Goal: Task Accomplishment & Management: Manage account settings

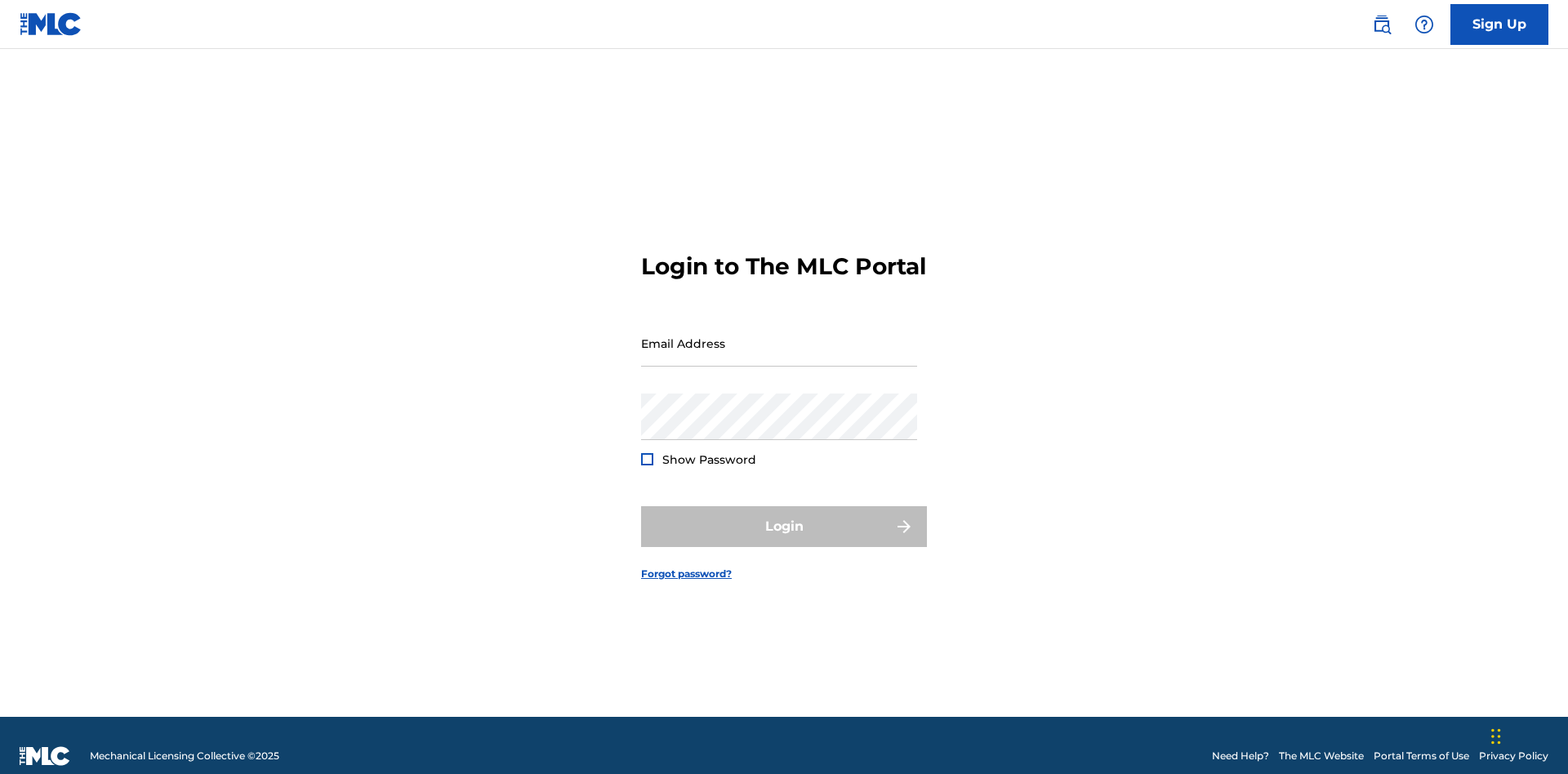
scroll to position [22, 0]
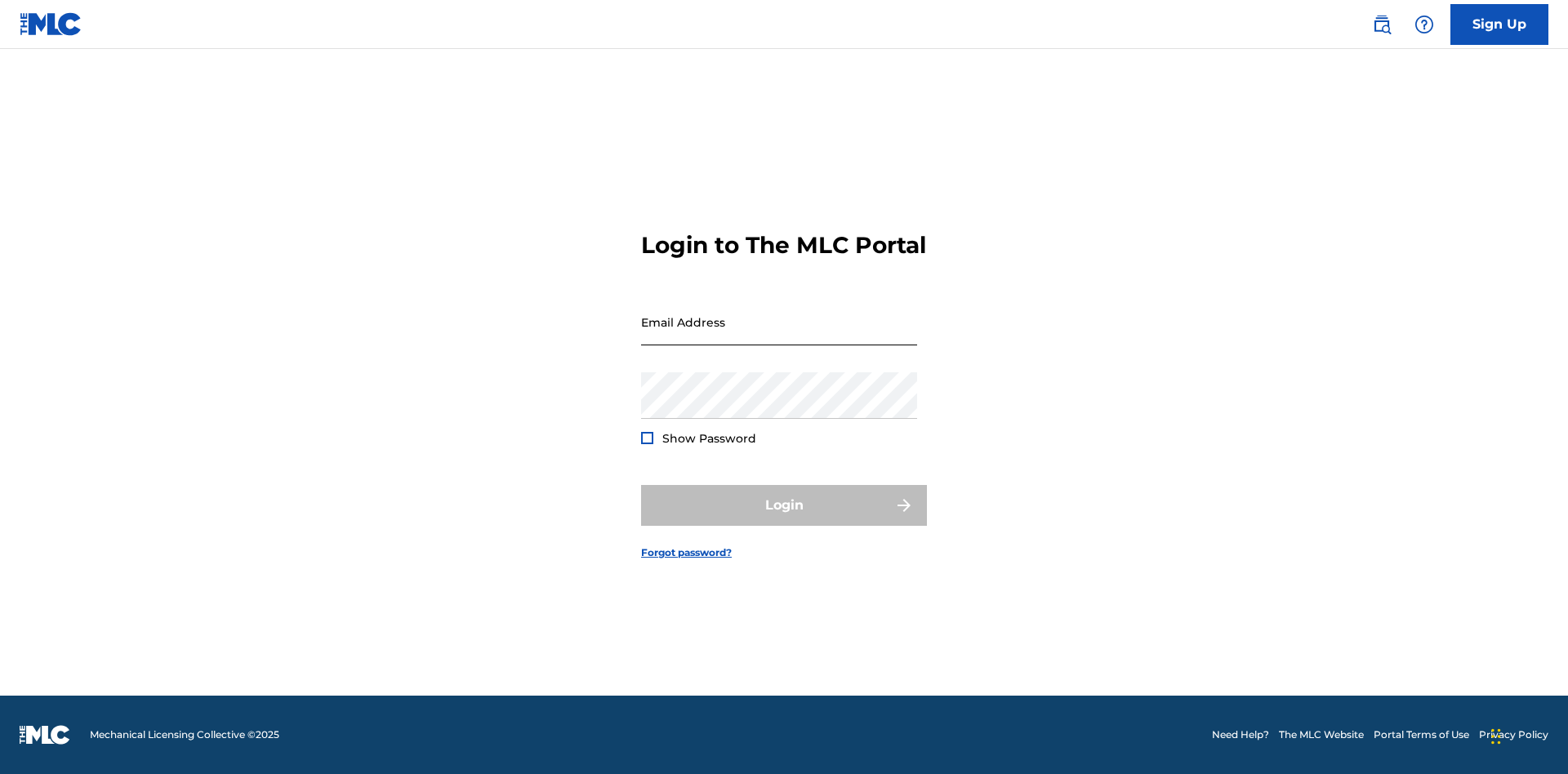
click at [779, 336] on input "Email Address" at bounding box center [779, 322] width 276 height 47
type input "[EMAIL_ADDRESS][DOMAIN_NAME]"
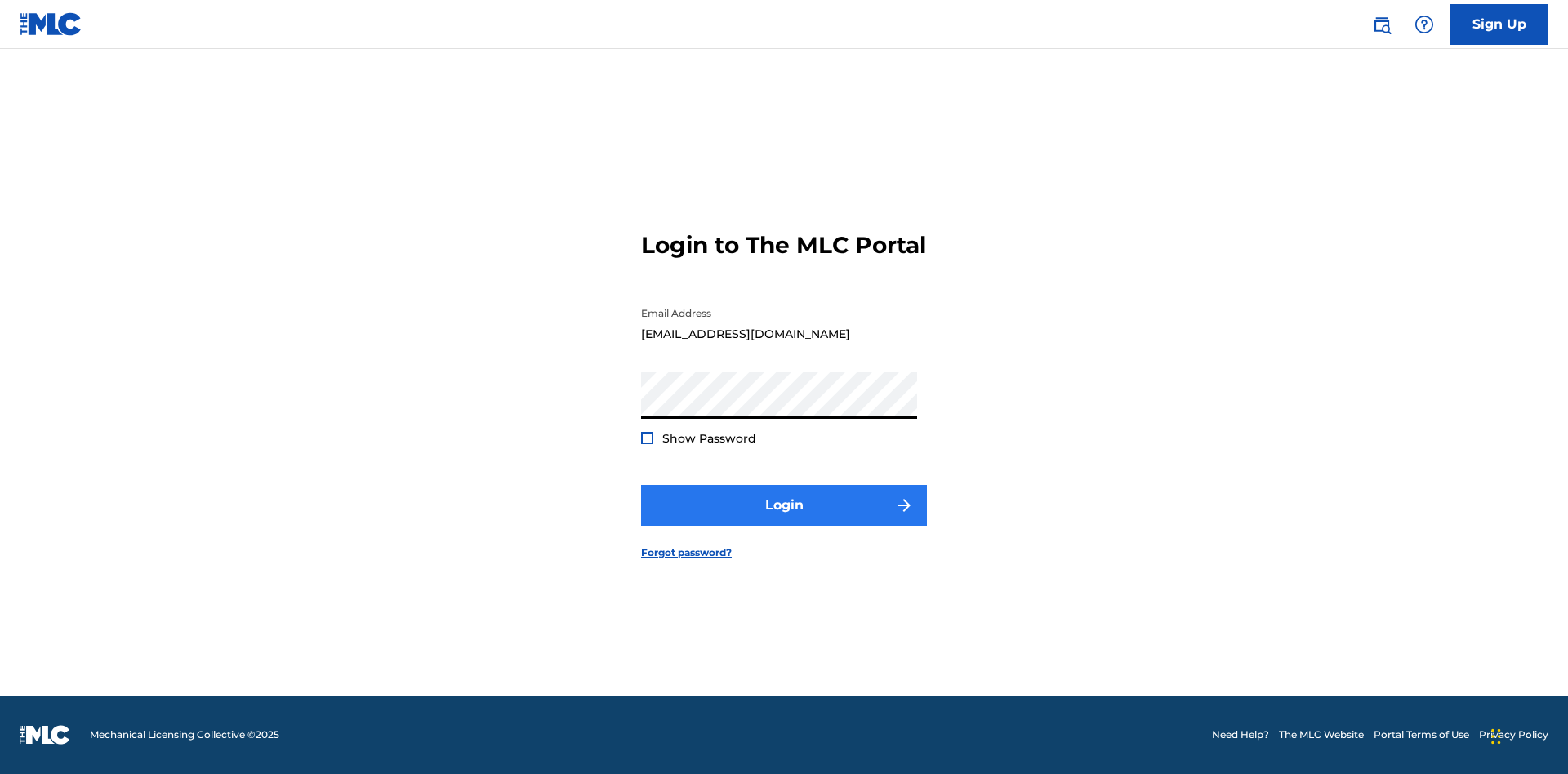
click at [784, 519] on button "Login" at bounding box center [784, 505] width 286 height 40
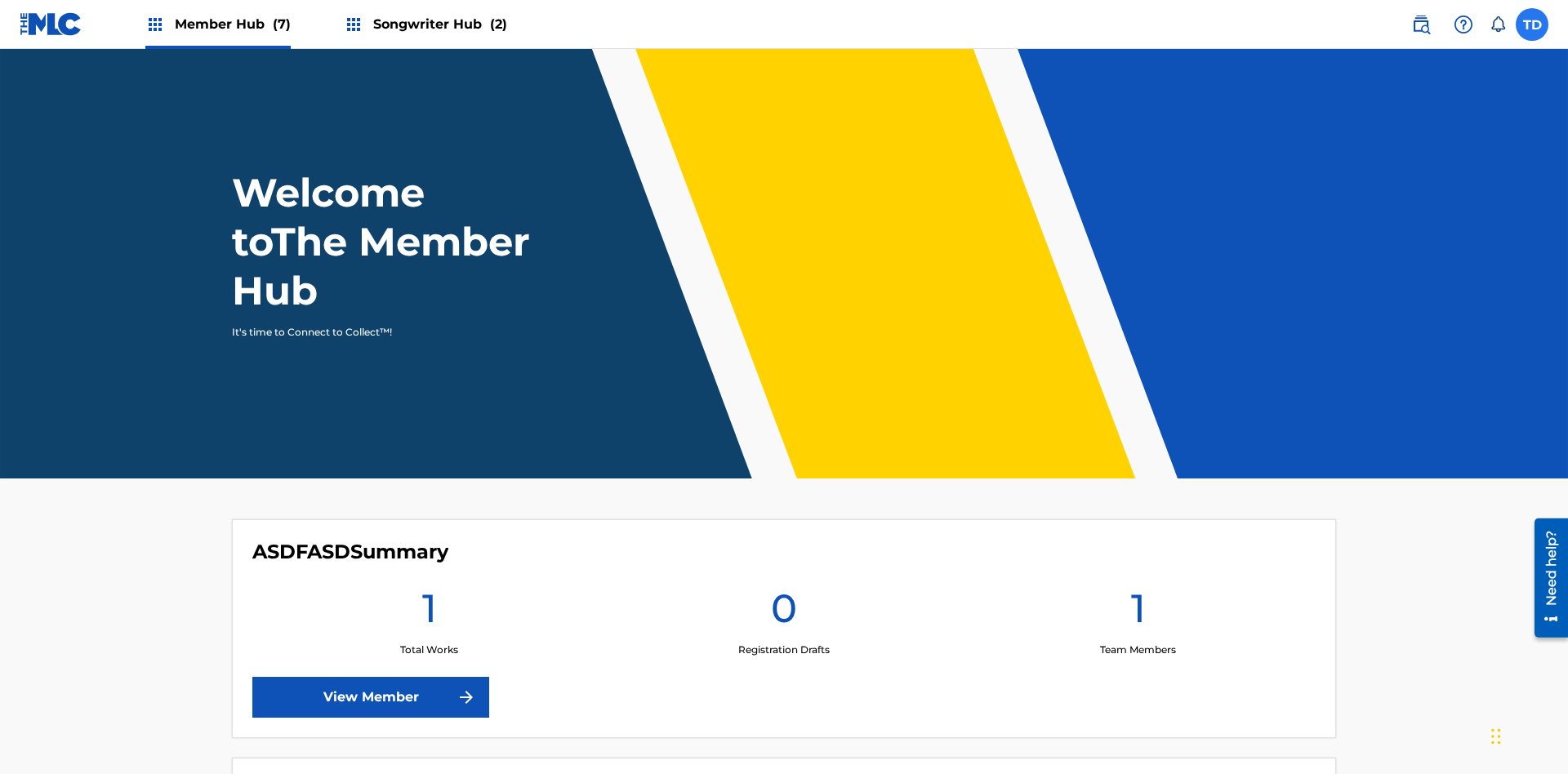
click at [1532, 23] on label at bounding box center [1532, 24] width 32 height 32
click at [1532, 24] on input "TD TKPFhBMt4P D7eT64KsoB [EMAIL_ADDRESS][DOMAIN_NAME] Notification Preferences …" at bounding box center [1532, 24] width 0 height 0
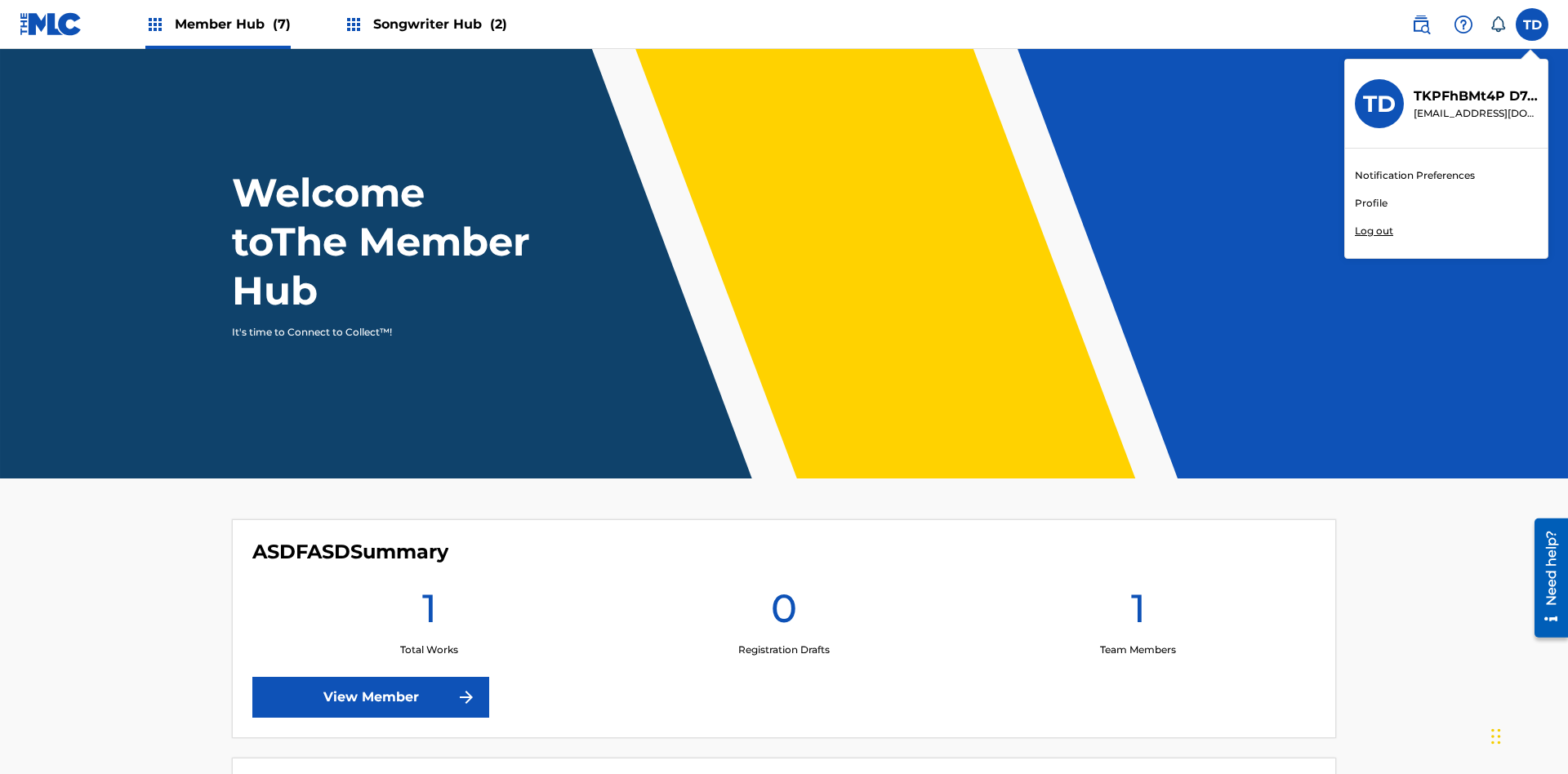
scroll to position [98, 0]
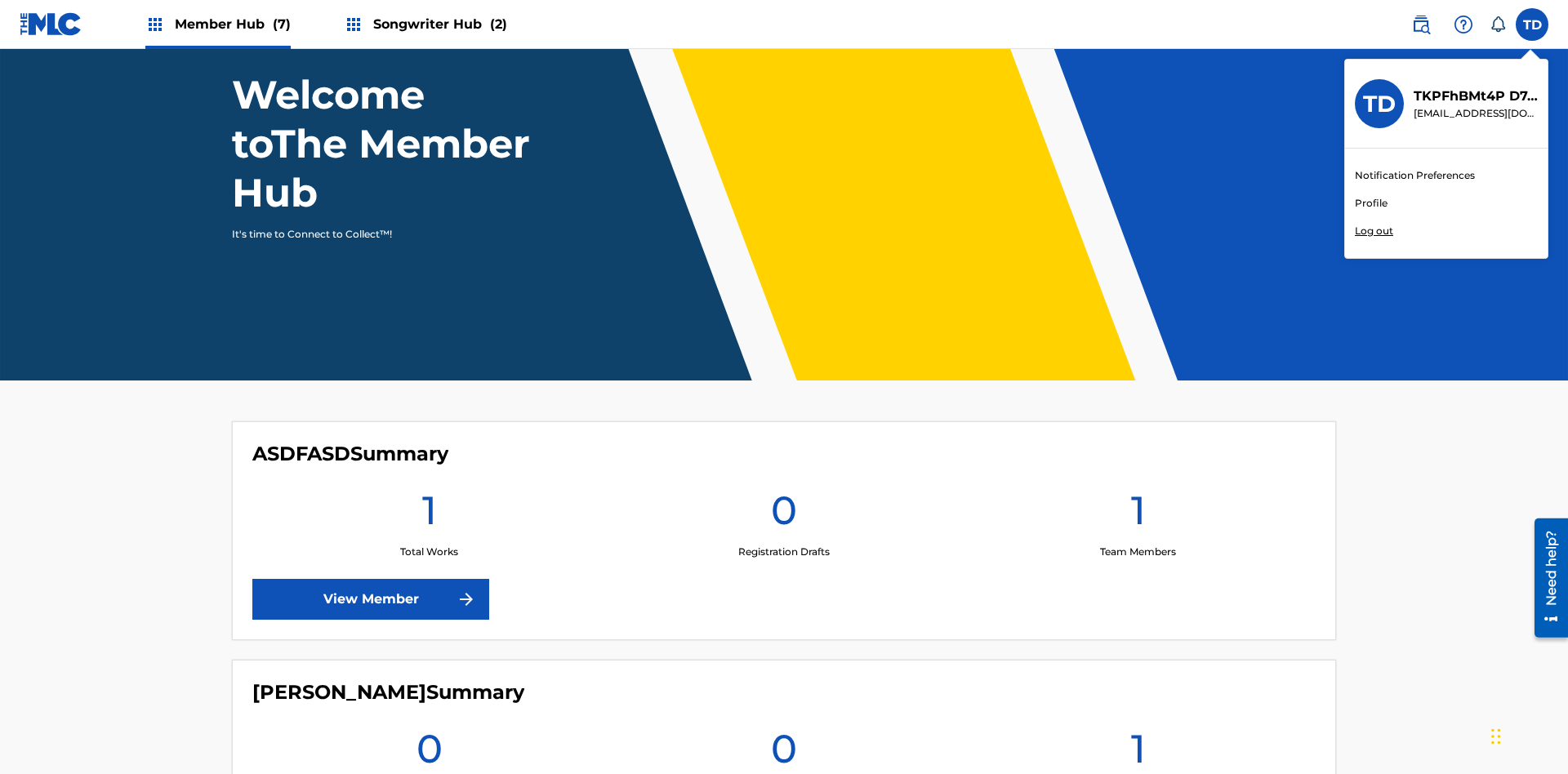
click at [1371, 203] on link "Profile" at bounding box center [1372, 203] width 32 height 14
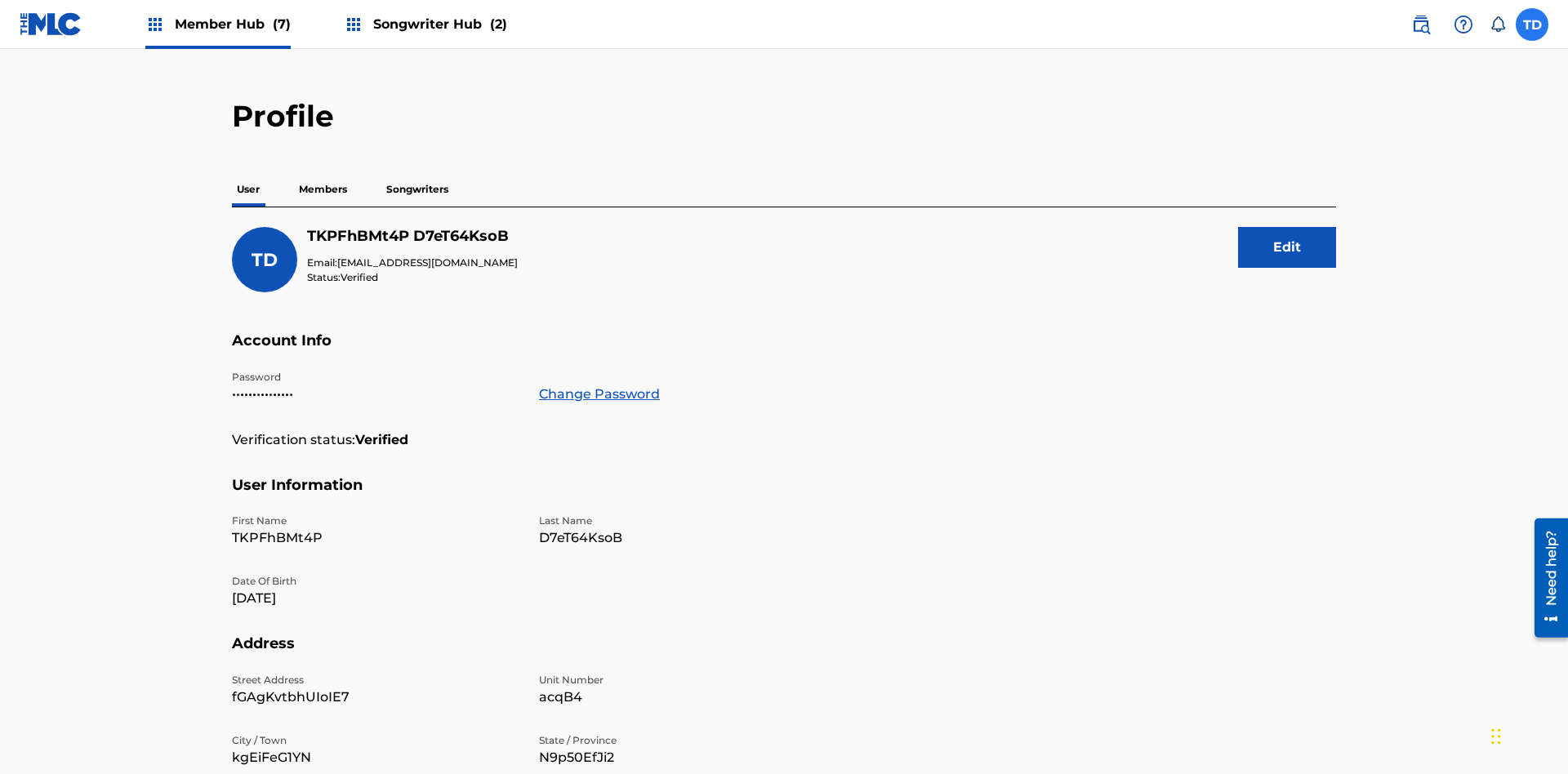
scroll to position [158, 0]
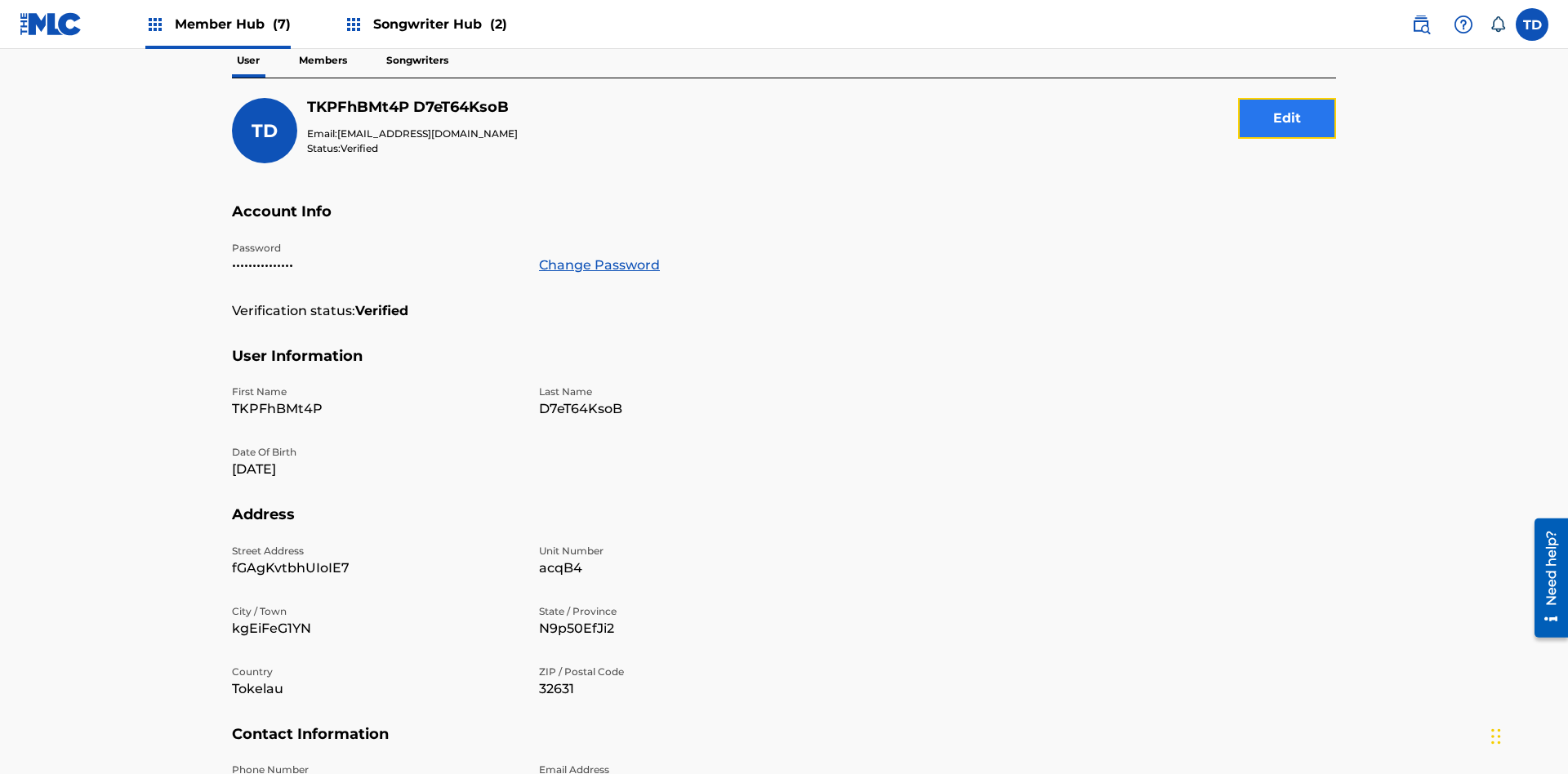
click at [1287, 119] on button "Edit" at bounding box center [1287, 118] width 98 height 40
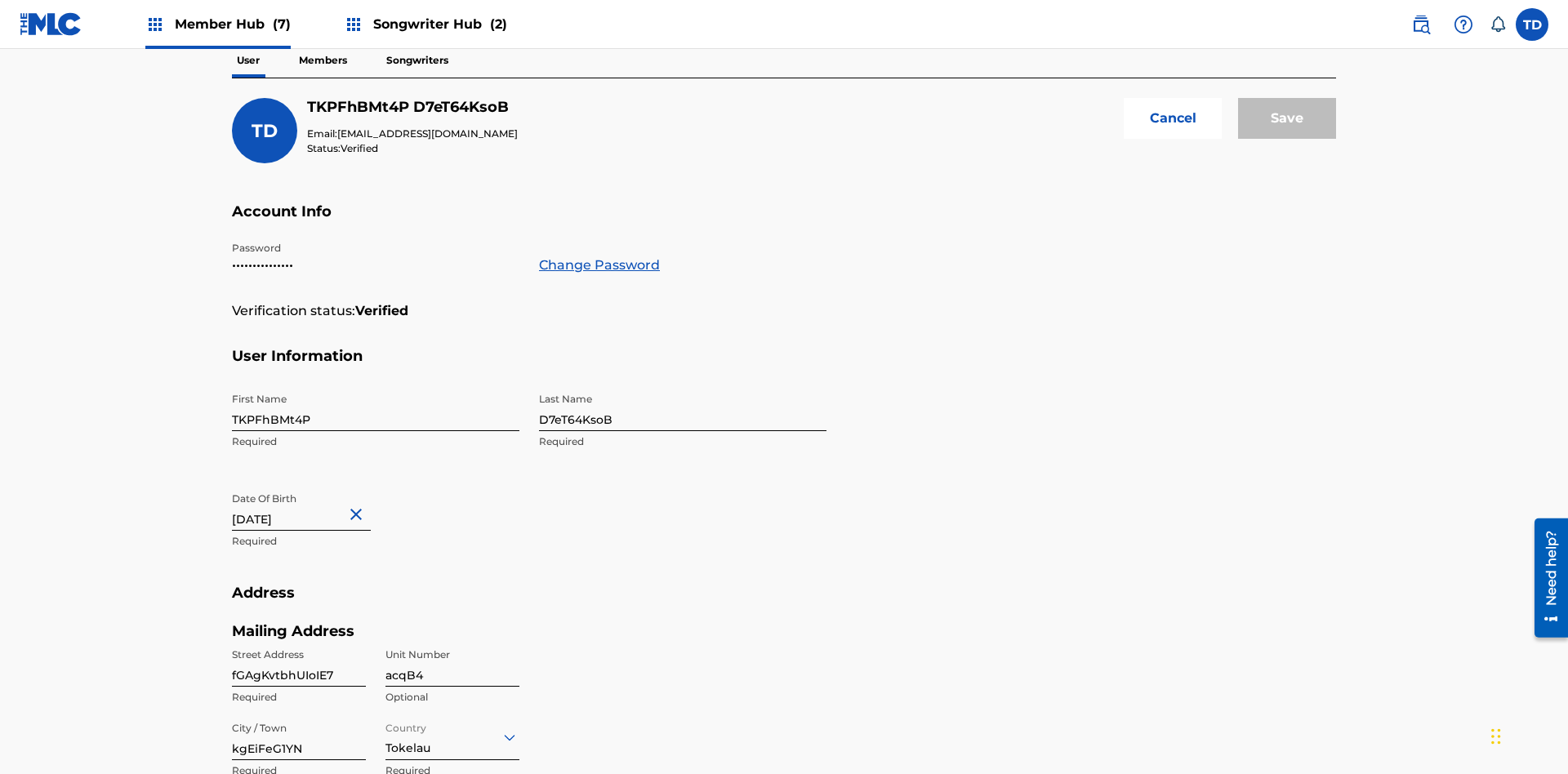
scroll to position [446, 0]
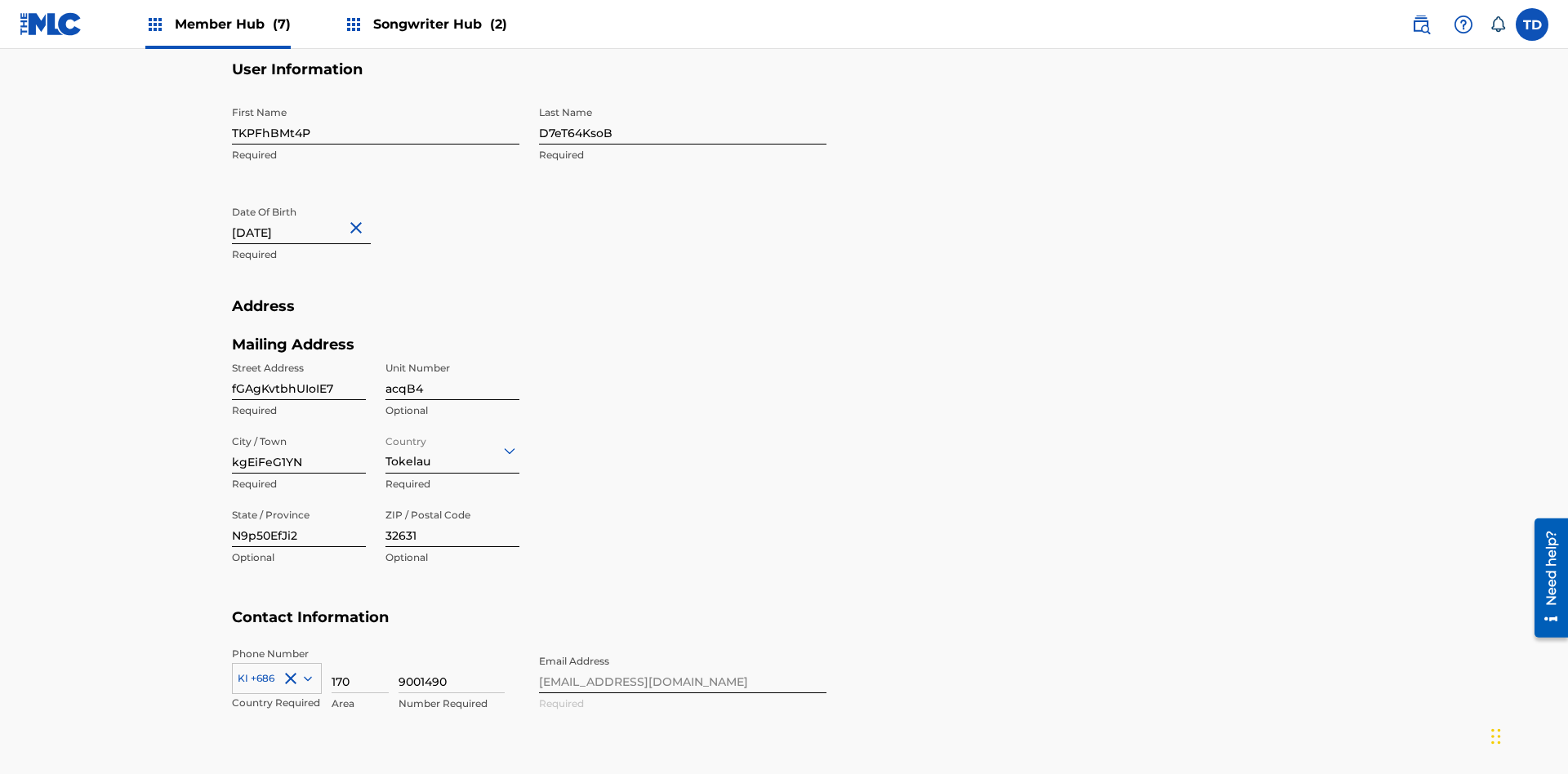
click at [375, 121] on input "TKPFhBMt4P" at bounding box center [375, 122] width 287 height 47
type input "H9IaxjogHc"
click at [683, 121] on input "D7eT64KsoB" at bounding box center [682, 122] width 287 height 47
type input "xBHRhI6KDn"
click at [314, 198] on input "[DATE]" at bounding box center [302, 221] width 139 height 47
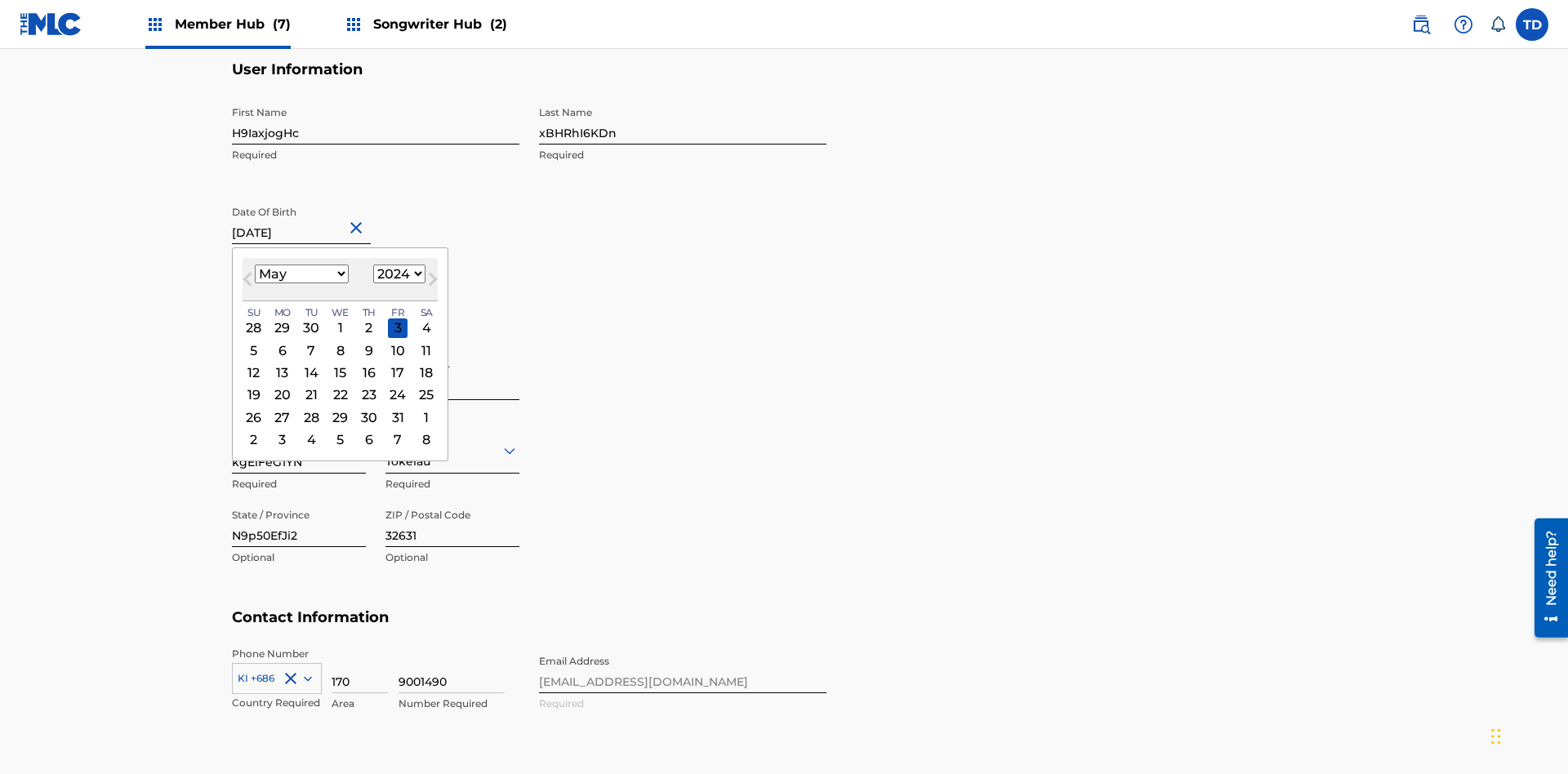
click at [397, 284] on select "1900 1901 1902 1903 1904 1905 1906 1907 1908 1909 1910 1911 1912 1913 1914 1915…" at bounding box center [400, 274] width 52 height 19
click at [282, 385] on div "20" at bounding box center [283, 395] width 20 height 20
click at [299, 354] on input "fGAgKvtbhUIoIE7" at bounding box center [299, 377] width 134 height 47
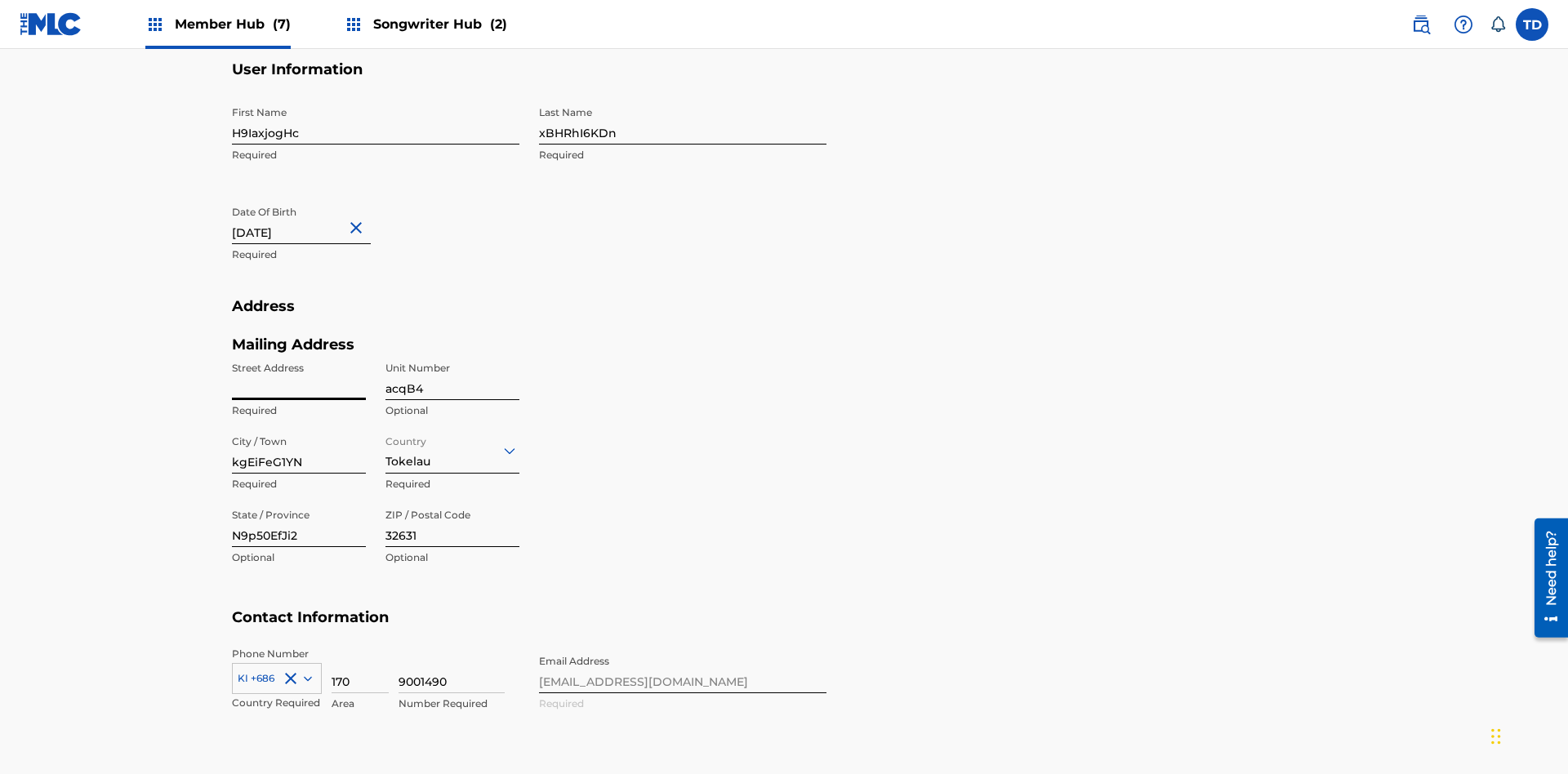
type input "[DATE]"
type input "wHMnAQI0t9pbjiS"
click at [453, 354] on input "acqB4" at bounding box center [452, 377] width 134 height 47
type input "ZGwVv"
click at [299, 428] on input "kgEiFeG1YN" at bounding box center [299, 451] width 134 height 47
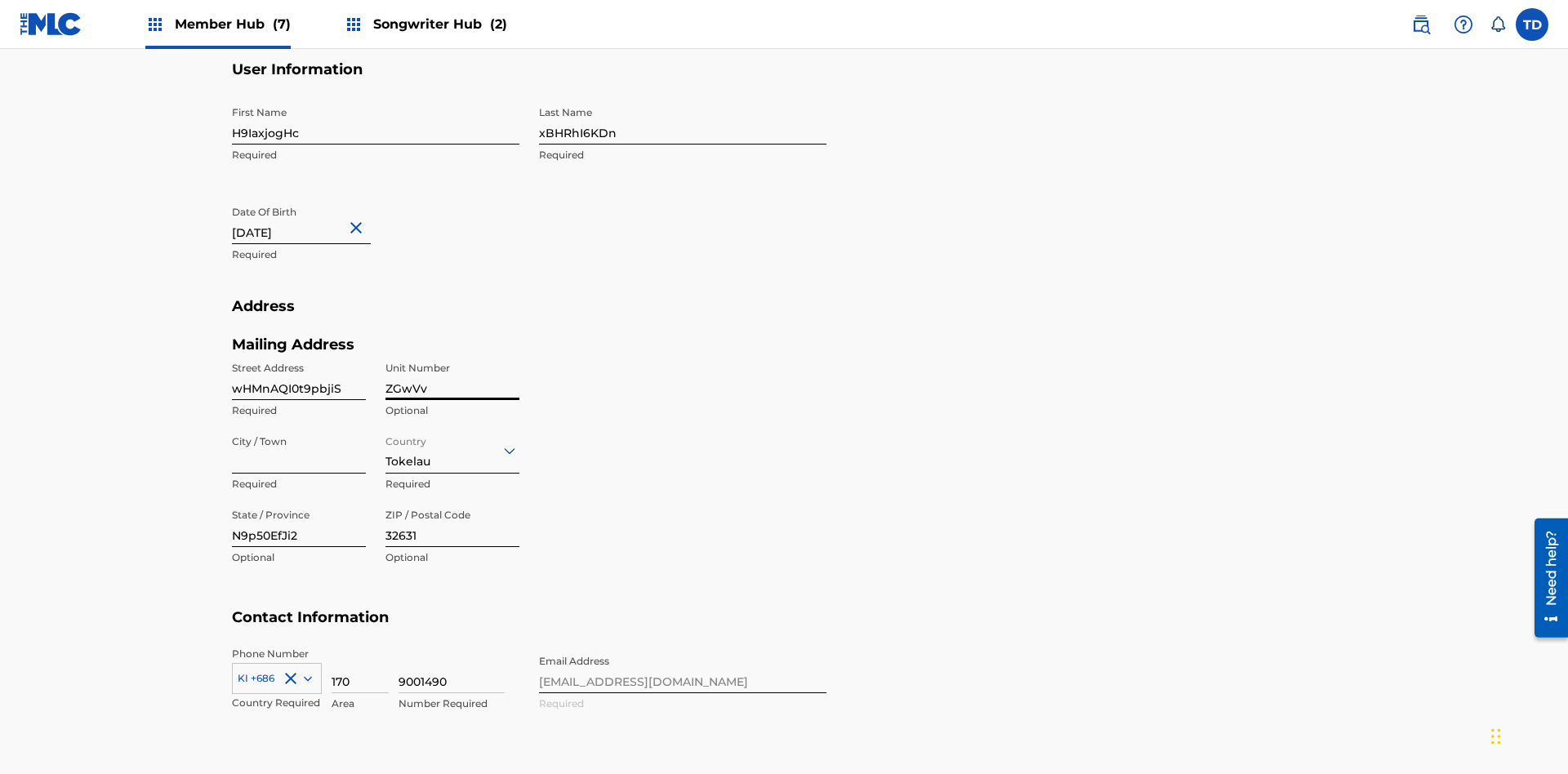
scroll to position [535, 0]
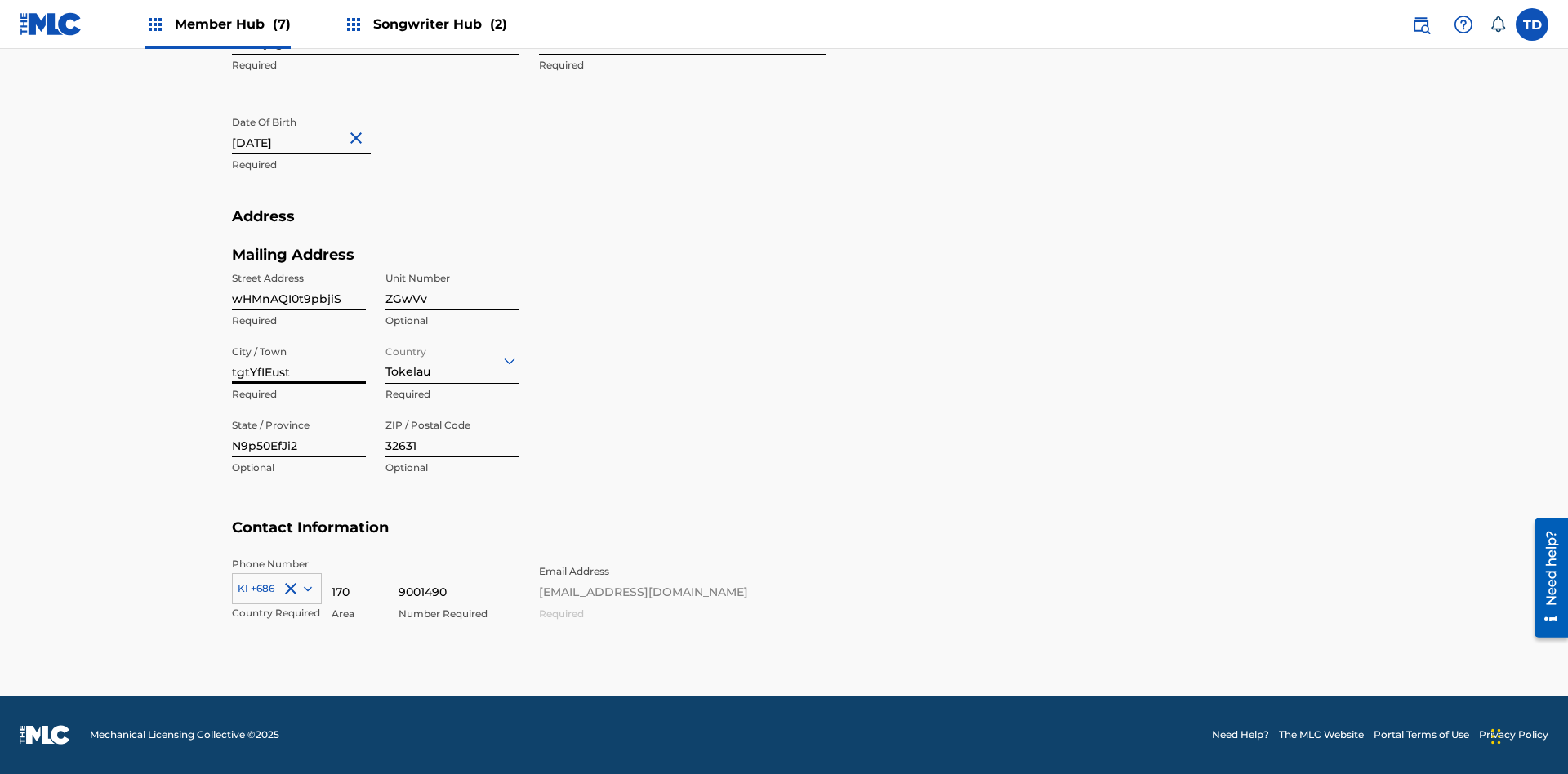
type input "tgtYfIEust"
click at [386, 360] on input "Country" at bounding box center [387, 360] width 4 height 17
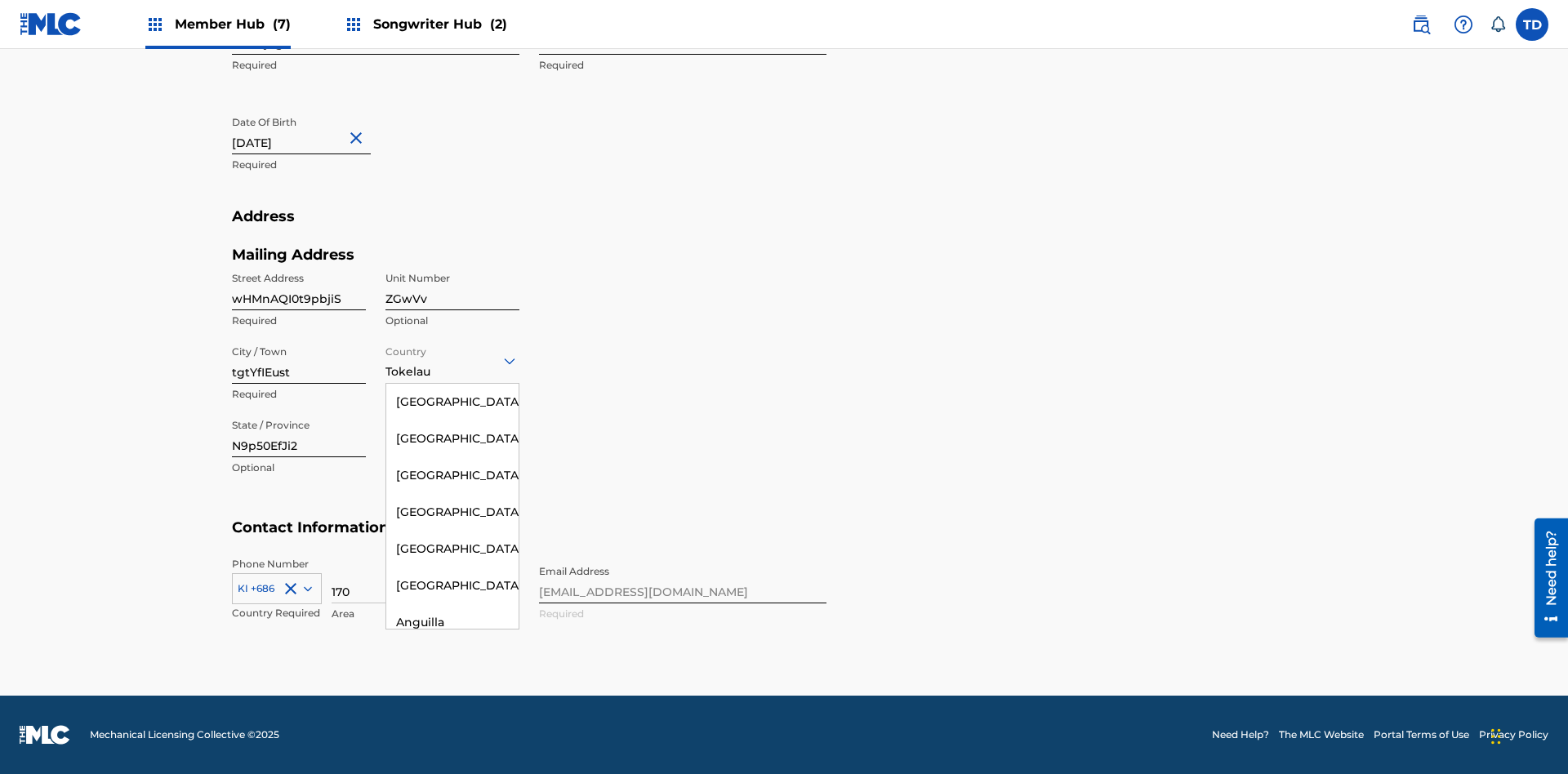
click at [299, 434] on input "N9p50EfJi2" at bounding box center [299, 434] width 134 height 47
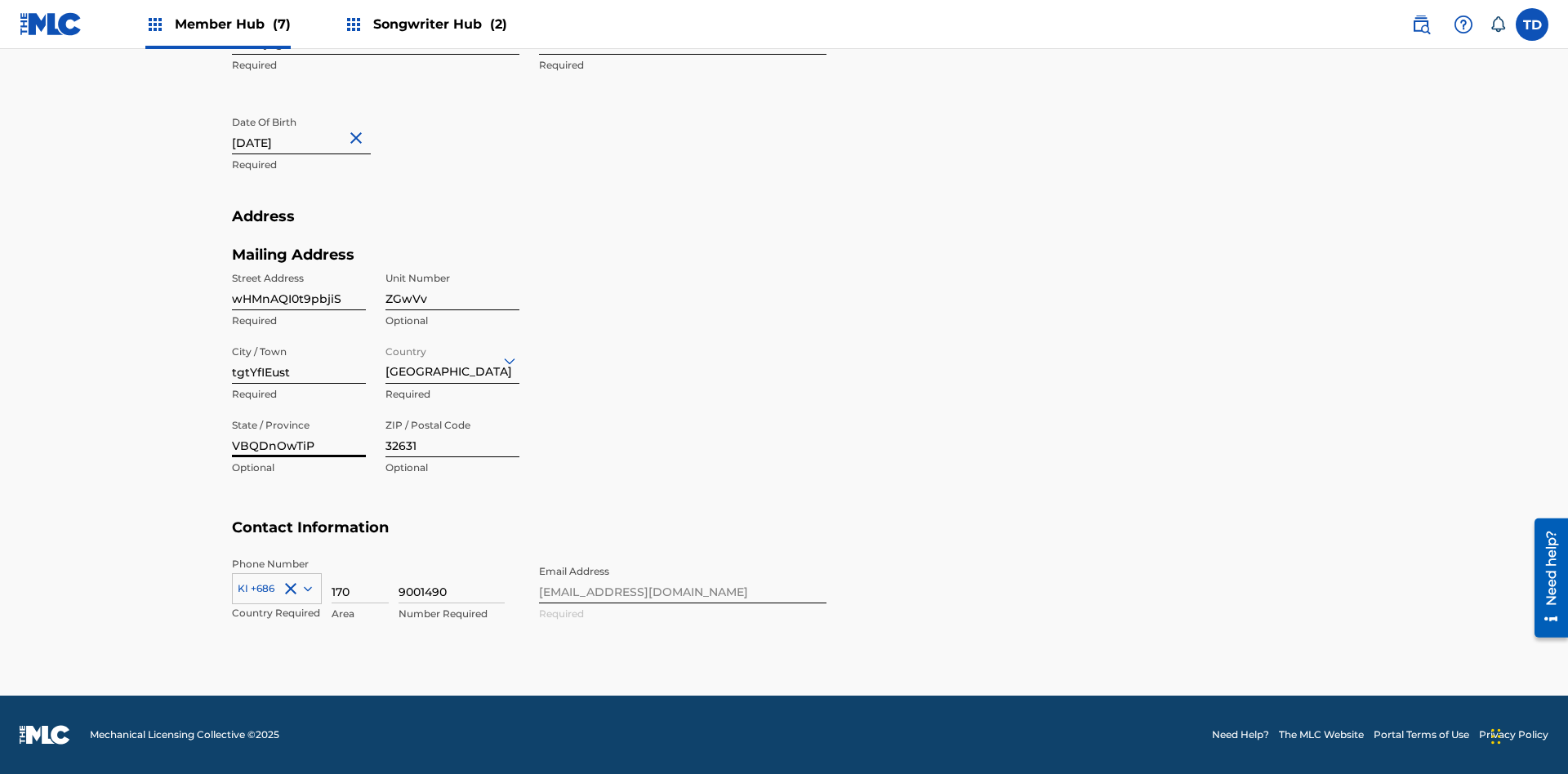
type input "VBQDnOwTiP"
click at [453, 434] on input "32631" at bounding box center [452, 434] width 134 height 47
type input "85778"
click at [304, 588] on icon at bounding box center [308, 589] width 8 height 4
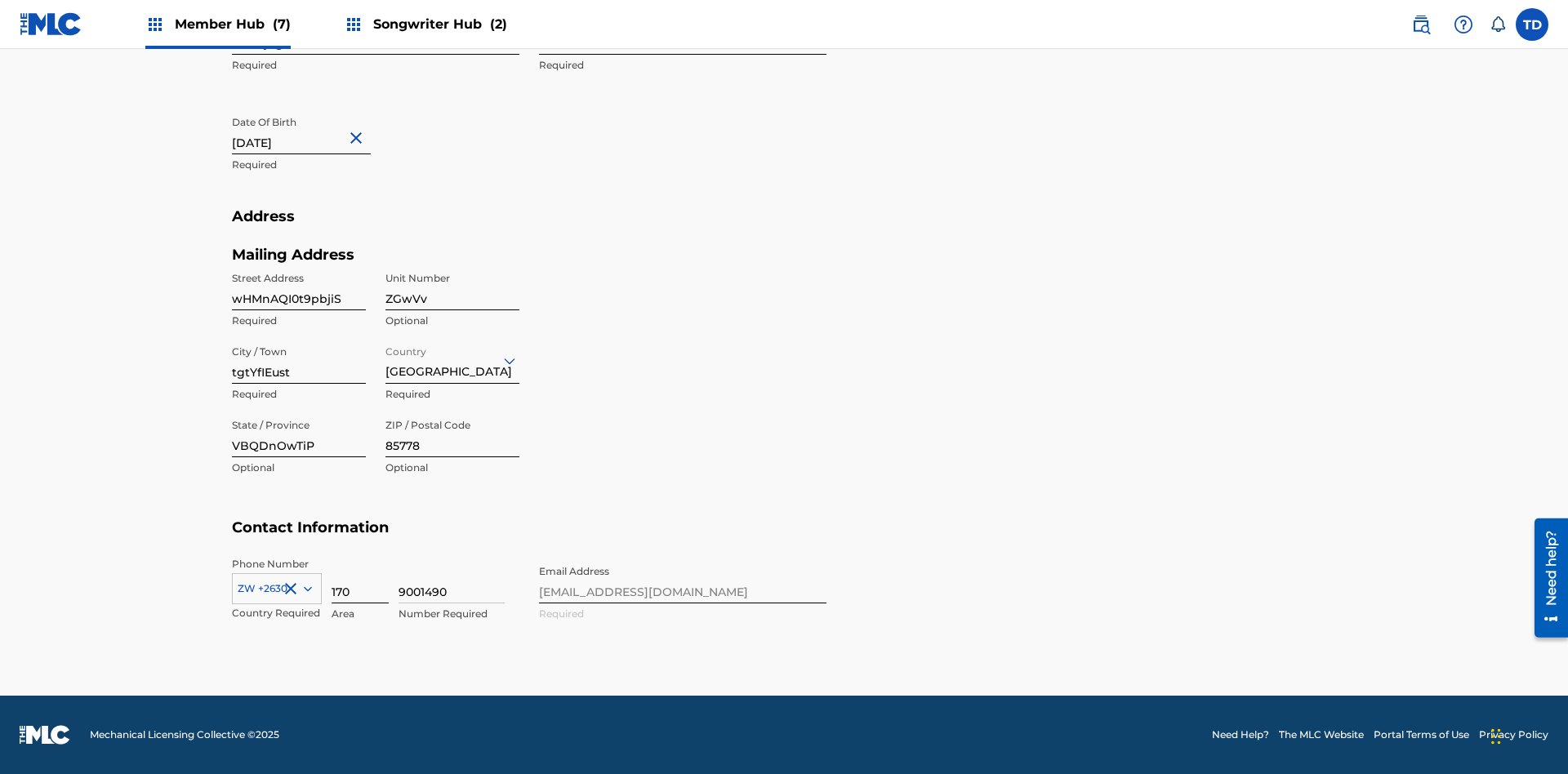
click at [360, 580] on input "170" at bounding box center [360, 580] width 58 height 47
type input "723"
click at [452, 580] on input "9001490" at bounding box center [452, 580] width 106 height 47
